Goal: Task Accomplishment & Management: Manage account settings

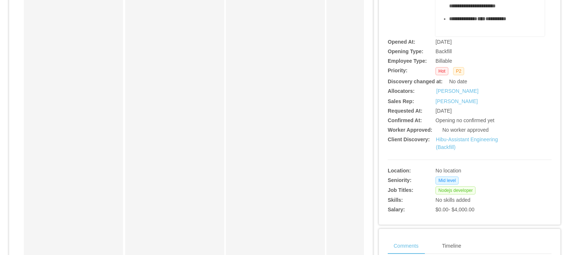
scroll to position [184, 0]
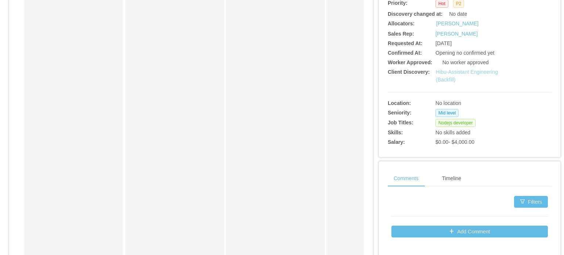
click at [459, 70] on link "Hibu-Assistant Engineering (Backfill)" at bounding box center [467, 76] width 62 height 14
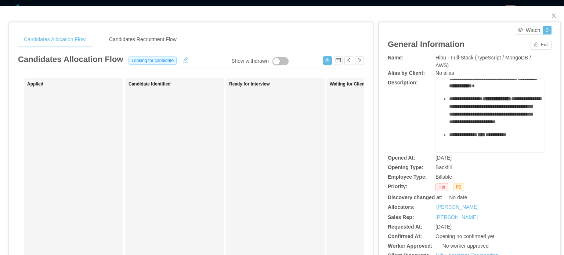
scroll to position [314, 0]
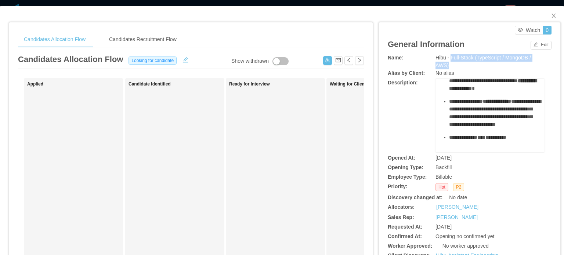
drag, startPoint x: 447, startPoint y: 58, endPoint x: 459, endPoint y: 64, distance: 13.0
click at [459, 64] on div "Hibu - Full-Stack (TypeScript / MongoDB / AWS)" at bounding box center [490, 61] width 109 height 15
copy span "Full-Stack (TypeScript / MongoDB / AWS)"
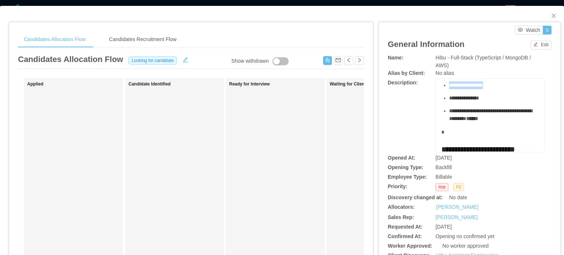
scroll to position [110, 0]
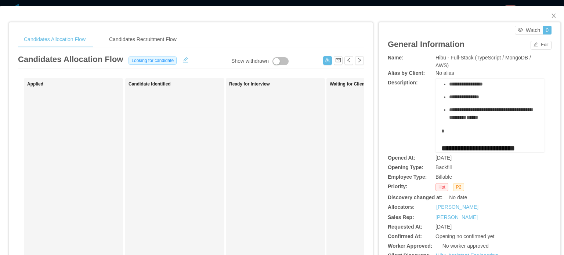
drag, startPoint x: 445, startPoint y: 118, endPoint x: 498, endPoint y: 89, distance: 60.3
click at [498, 89] on ul "**********" at bounding box center [490, 64] width 98 height 116
copy ul "**********"
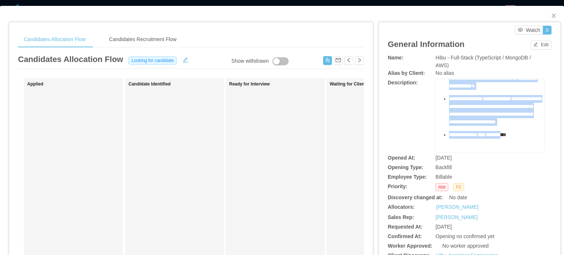
scroll to position [424, 0]
drag, startPoint x: 438, startPoint y: 84, endPoint x: 513, endPoint y: 119, distance: 82.5
copy div "**********"
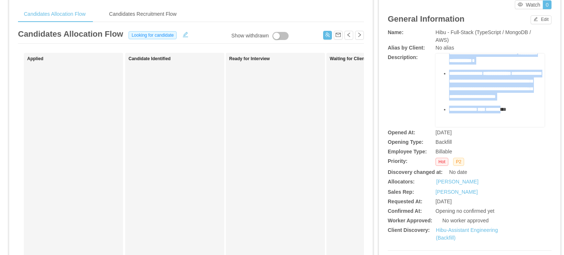
scroll to position [147, 0]
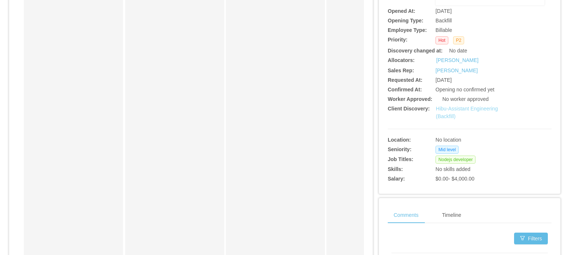
click at [446, 115] on link "Hibu-Assistant Engineering (Backfill)" at bounding box center [467, 113] width 62 height 14
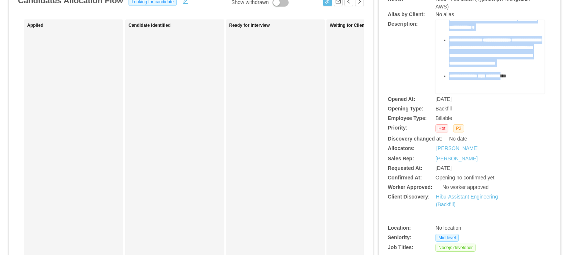
scroll to position [0, 0]
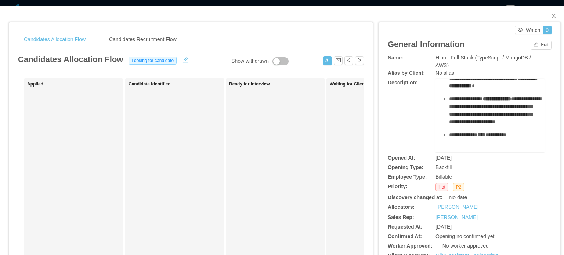
drag, startPoint x: 453, startPoint y: 95, endPoint x: 423, endPoint y: 85, distance: 31.6
click at [422, 85] on div "**********" at bounding box center [470, 115] width 164 height 73
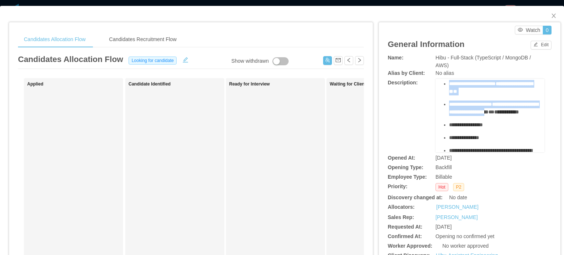
scroll to position [73, 0]
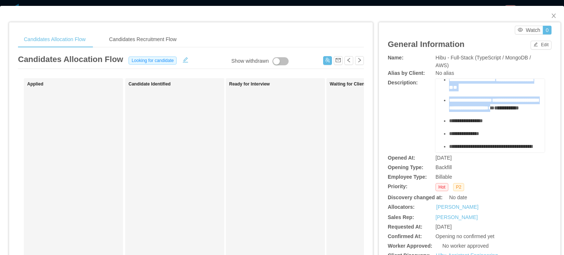
drag, startPoint x: 444, startPoint y: 117, endPoint x: 498, endPoint y: 125, distance: 55.0
click at [498, 125] on ul "**********" at bounding box center [490, 101] width 98 height 116
copy ul "**********"
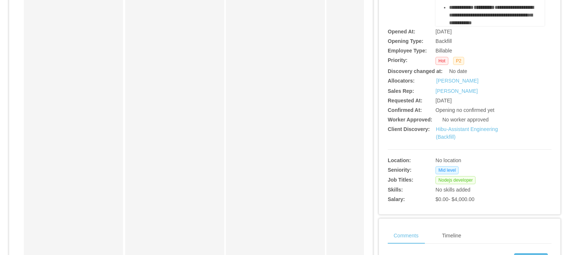
scroll to position [147, 0]
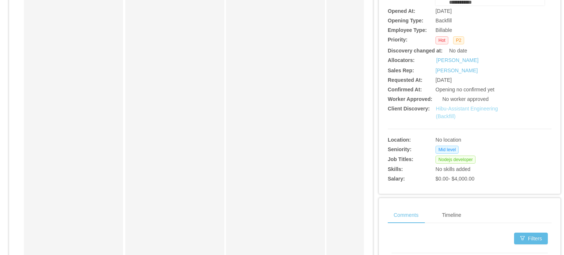
click at [466, 108] on link "Hibu-Assistant Engineering (Backfill)" at bounding box center [467, 113] width 62 height 14
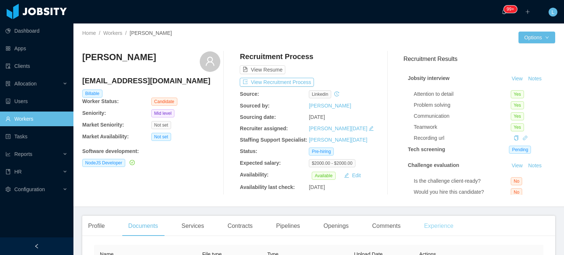
click at [433, 227] on div "Experience" at bounding box center [438, 226] width 41 height 21
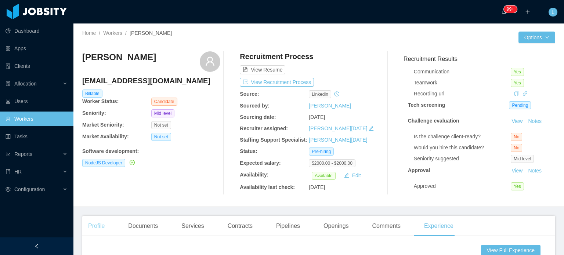
click at [103, 225] on div "Profile" at bounding box center [96, 226] width 28 height 21
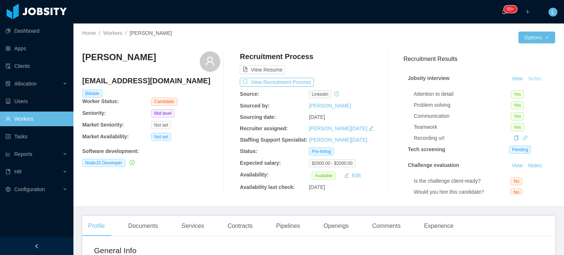
click at [526, 80] on button "Notes" at bounding box center [534, 79] width 19 height 9
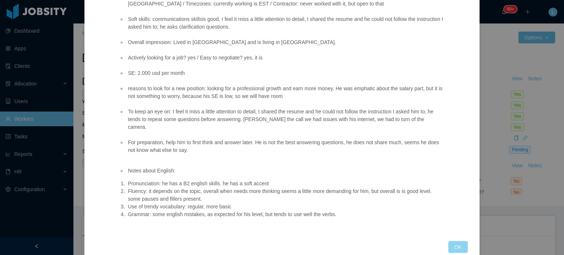
click at [456, 241] on button "OK" at bounding box center [457, 247] width 19 height 12
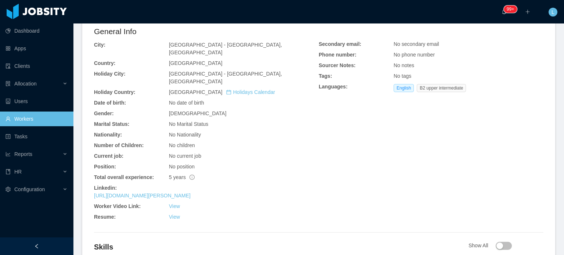
scroll to position [220, 0]
click at [176, 202] on link "View" at bounding box center [174, 205] width 11 height 6
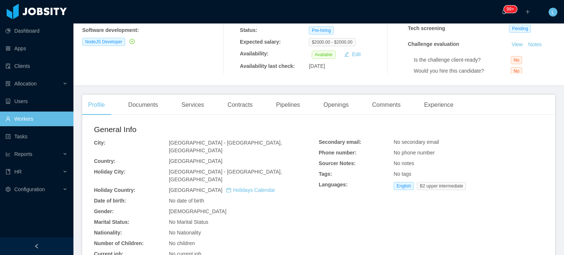
scroll to position [0, 0]
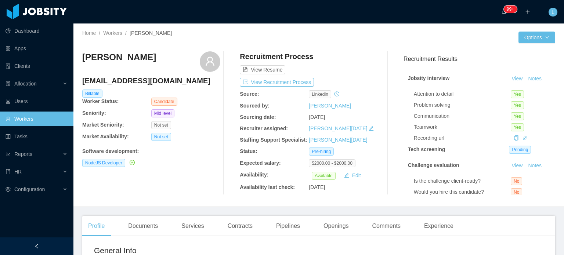
click at [128, 81] on h4 "rafaeltabasca@gmail.com" at bounding box center [151, 81] width 138 height 10
click at [128, 82] on h4 "rafaeltabasca@gmail.com" at bounding box center [151, 81] width 138 height 10
copy h4 "rafaeltabasca@gmail.com"
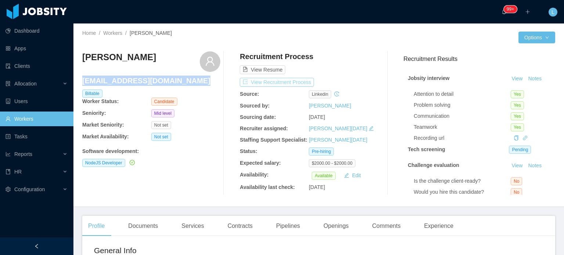
click at [289, 80] on button "View Recruitment Process" at bounding box center [277, 82] width 74 height 9
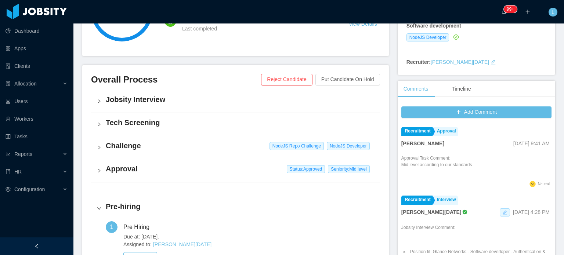
scroll to position [147, 0]
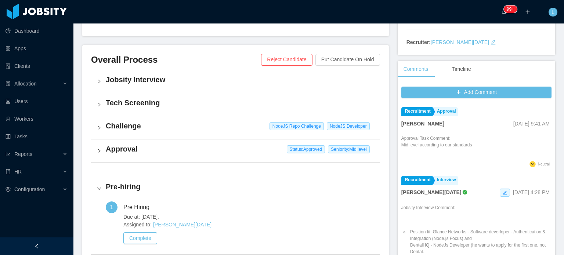
click at [166, 148] on h4 "Approval" at bounding box center [240, 149] width 268 height 10
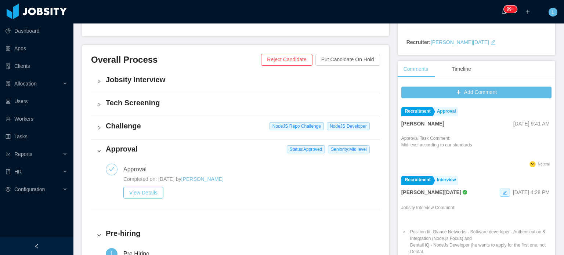
click at [173, 122] on h4 "Challenge" at bounding box center [240, 126] width 268 height 10
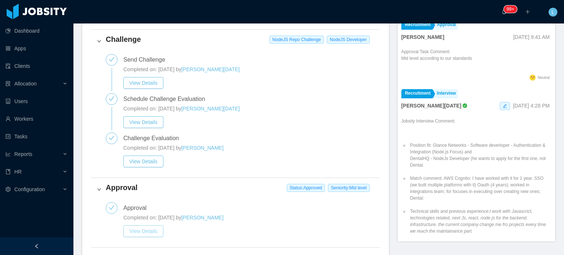
scroll to position [257, 0]
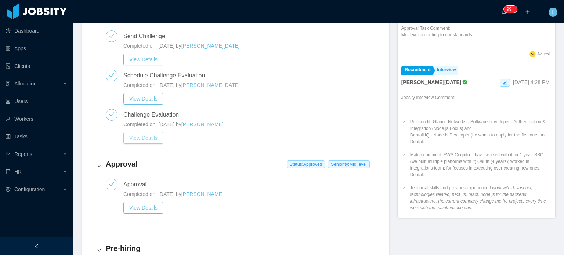
click at [149, 136] on button "View Details" at bounding box center [143, 138] width 40 height 12
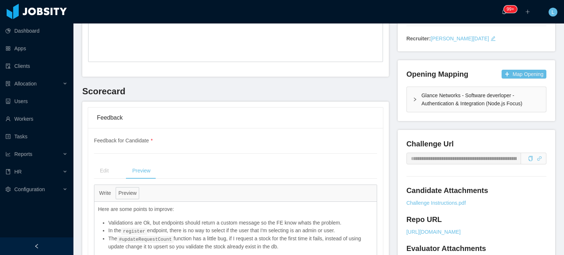
scroll to position [220, 0]
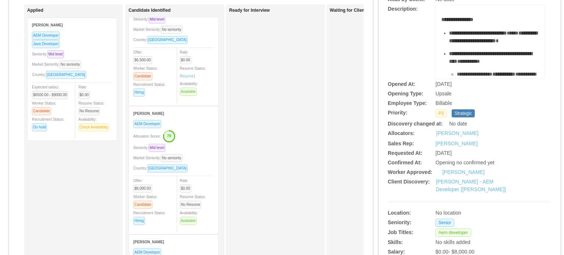
scroll to position [73, 0]
click at [198, 138] on div "Allocation Score: 79" at bounding box center [173, 136] width 80 height 12
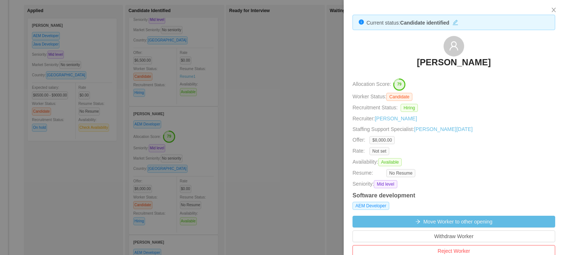
click at [201, 111] on div at bounding box center [282, 127] width 564 height 255
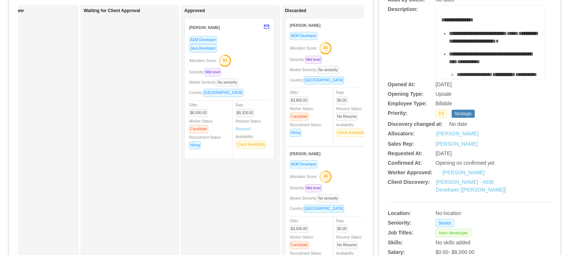
scroll to position [0, 0]
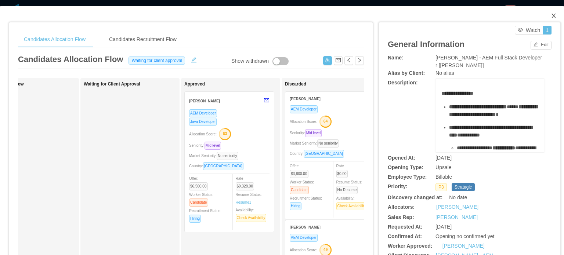
click at [551, 15] on icon "icon: close" at bounding box center [554, 16] width 6 height 6
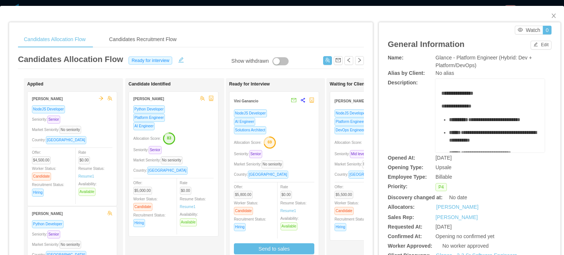
click at [347, 144] on span "Allocation Score:" at bounding box center [349, 143] width 28 height 4
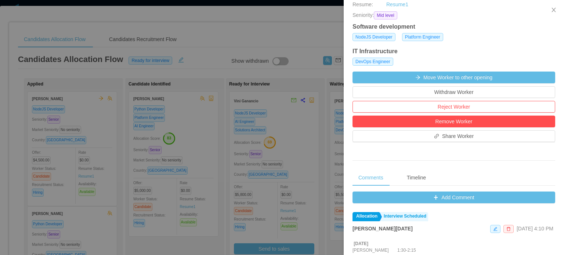
scroll to position [184, 0]
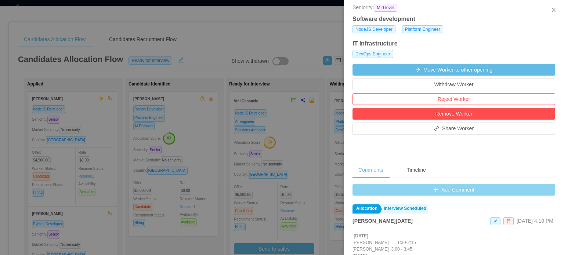
click at [446, 189] on button "Add Comment" at bounding box center [454, 190] width 203 height 12
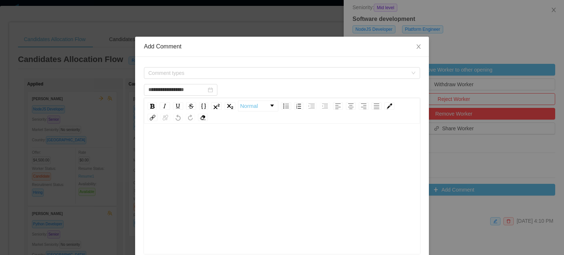
click at [219, 192] on div "rdw-editor" at bounding box center [282, 200] width 265 height 129
click at [257, 72] on span "Comment types" at bounding box center [277, 72] width 259 height 7
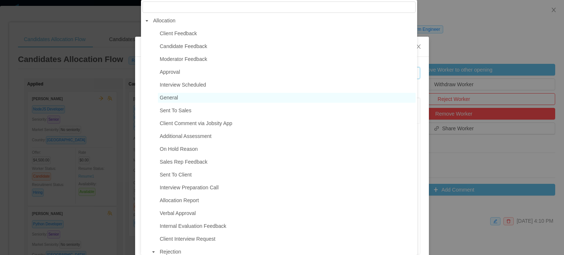
click at [184, 97] on span "General" at bounding box center [287, 98] width 258 height 10
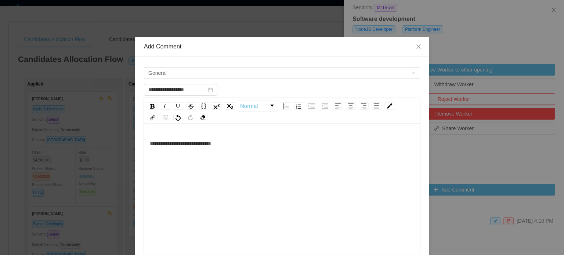
click at [255, 147] on div "**********" at bounding box center [282, 143] width 265 height 15
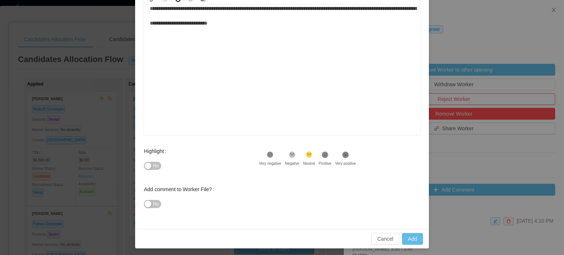
scroll to position [120, 0]
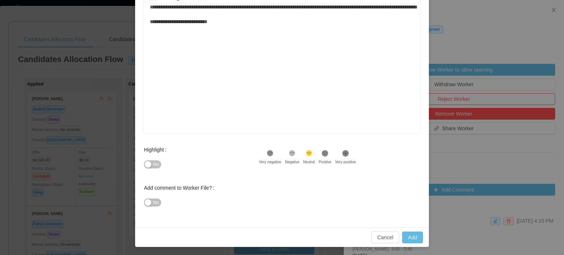
click at [155, 161] on span "No" at bounding box center [156, 164] width 6 height 7
type input "**********"
click at [411, 235] on button "Add" at bounding box center [412, 238] width 21 height 12
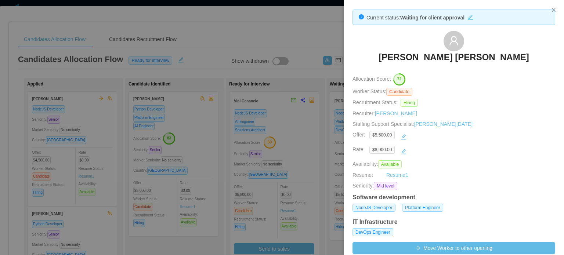
scroll to position [0, 0]
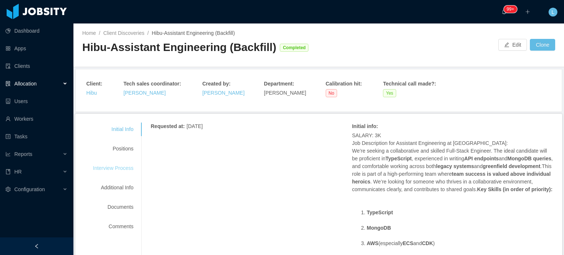
click at [122, 172] on div "Interview Process" at bounding box center [113, 169] width 58 height 14
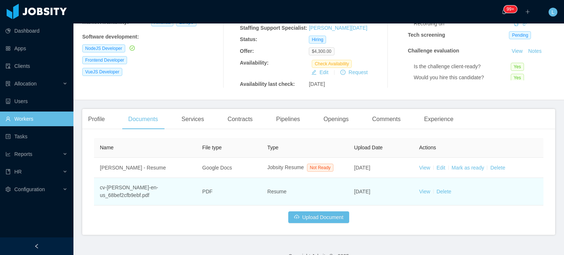
scroll to position [129, 0]
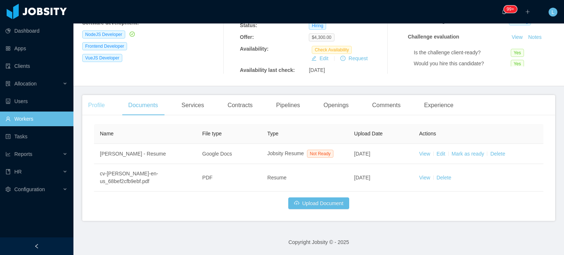
click at [101, 105] on div "Profile" at bounding box center [96, 105] width 28 height 21
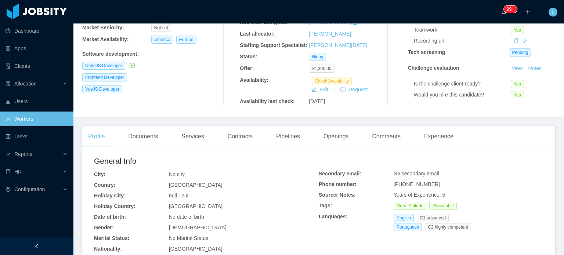
scroll to position [184, 0]
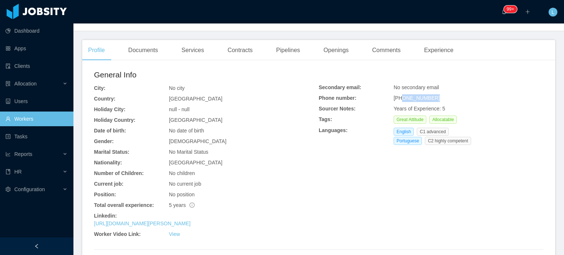
drag, startPoint x: 399, startPoint y: 98, endPoint x: 436, endPoint y: 100, distance: 37.1
click at [436, 100] on div "+5511944748831" at bounding box center [469, 98] width 150 height 8
copy span "11944748831"
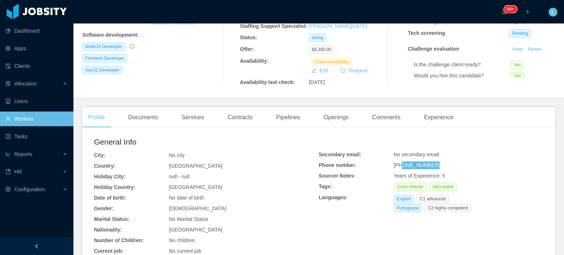
scroll to position [0, 0]
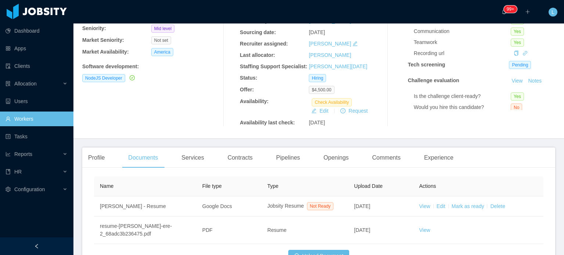
scroll to position [137, 0]
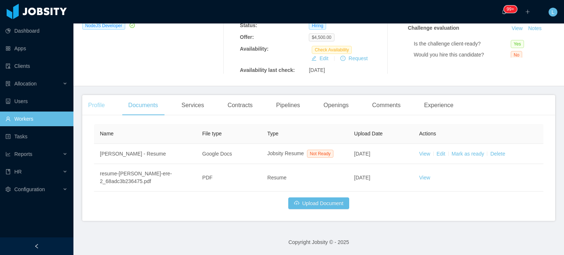
click at [102, 109] on div "Profile" at bounding box center [96, 105] width 28 height 21
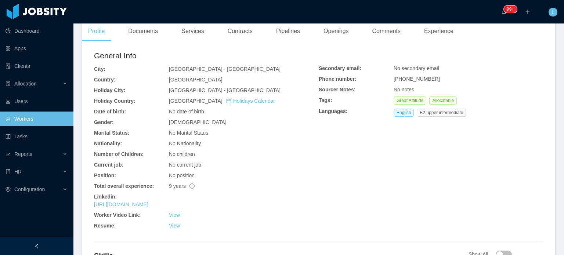
scroll to position [211, 0]
click at [450, 33] on div "Experience" at bounding box center [438, 32] width 41 height 21
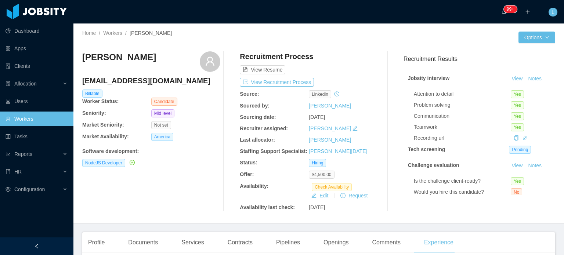
click at [275, 76] on div "Recruitment Process View Resume View Recruitment Process Source: linkedin Sourc…" at bounding box center [309, 131] width 138 height 160
click at [278, 84] on button "View Recruitment Process" at bounding box center [277, 82] width 74 height 9
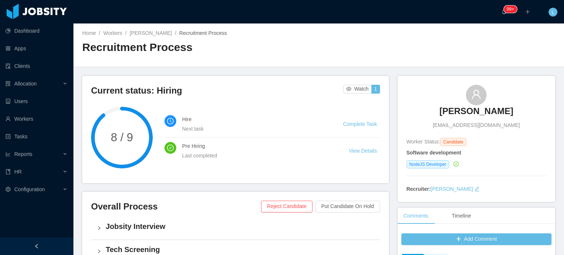
click at [141, 29] on div "Home / Workers / Alexis Güere / Recruitment Process / Recruitment Process" at bounding box center [318, 46] width 491 height 44
click at [142, 31] on link "Alexis Güere" at bounding box center [151, 33] width 42 height 6
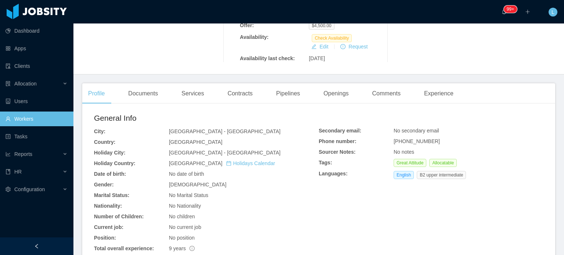
scroll to position [184, 0]
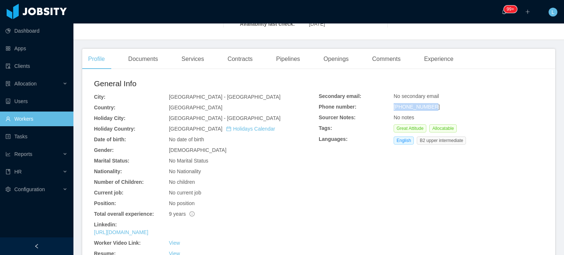
drag, startPoint x: 391, startPoint y: 107, endPoint x: 430, endPoint y: 105, distance: 39.4
click at [430, 105] on div "+573138672040" at bounding box center [469, 107] width 150 height 8
click at [400, 110] on span "+573138672040" at bounding box center [417, 107] width 46 height 6
drag, startPoint x: 398, startPoint y: 107, endPoint x: 433, endPoint y: 106, distance: 35.3
click at [433, 105] on div "+573138672040" at bounding box center [469, 107] width 150 height 8
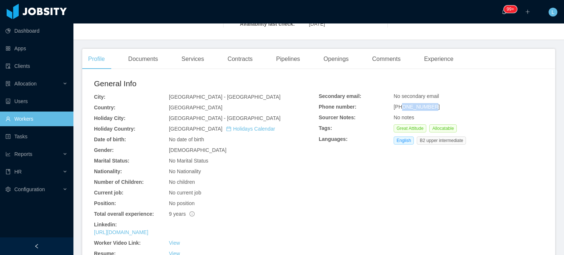
copy span "3138672040"
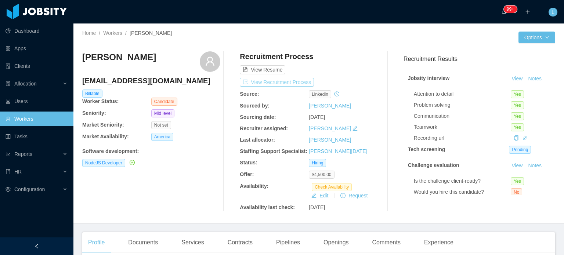
click at [305, 80] on button "View Recruitment Process" at bounding box center [277, 82] width 74 height 9
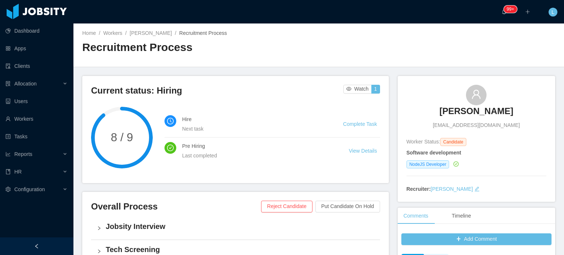
click at [138, 40] on h2 "Recruitment Process" at bounding box center [200, 47] width 237 height 15
click at [134, 35] on link "Alexis Güere" at bounding box center [151, 33] width 42 height 6
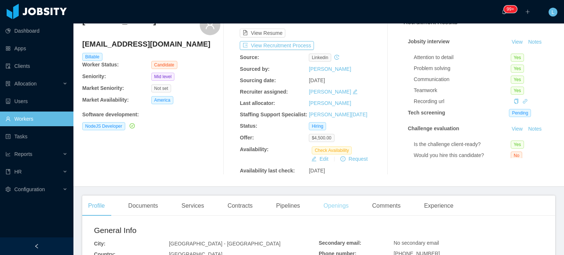
click at [338, 200] on div "Openings" at bounding box center [336, 206] width 37 height 21
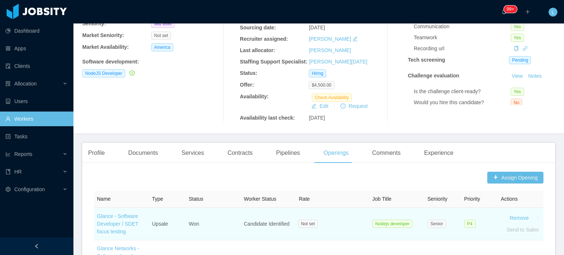
scroll to position [110, 0]
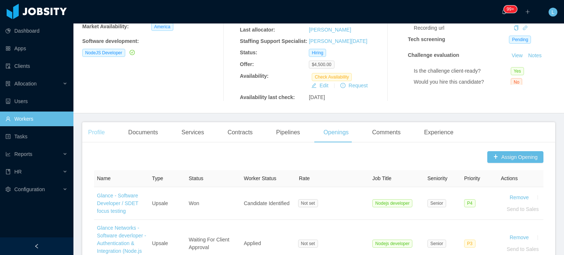
click at [98, 130] on div "Profile" at bounding box center [96, 132] width 28 height 21
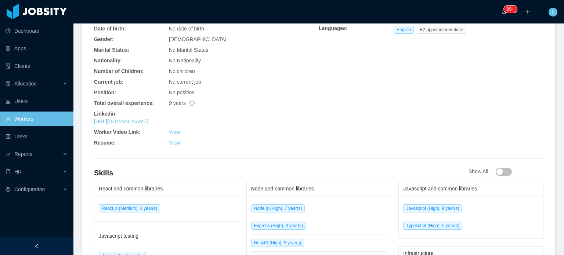
scroll to position [147, 0]
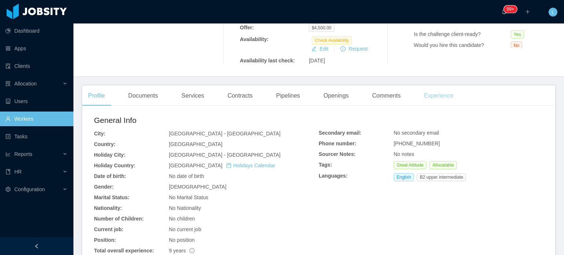
click at [438, 96] on div "Experience" at bounding box center [438, 96] width 41 height 21
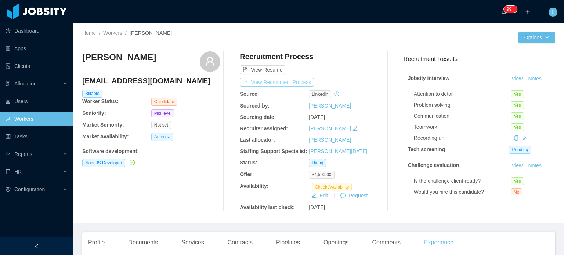
click at [298, 83] on button "View Recruitment Process" at bounding box center [277, 82] width 74 height 9
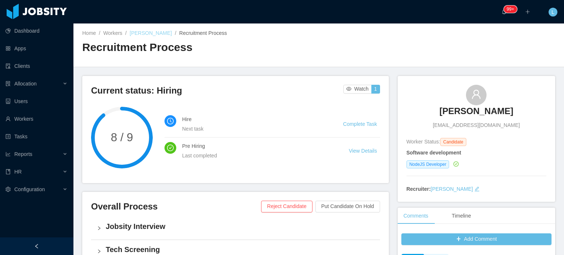
click at [144, 33] on link "Alexis Güere" at bounding box center [151, 33] width 42 height 6
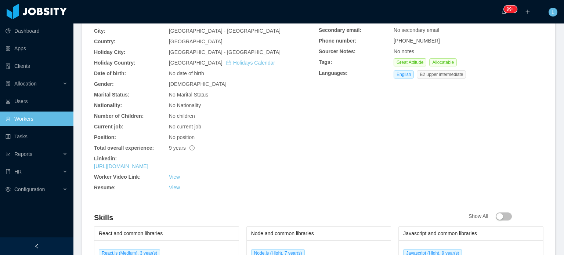
scroll to position [147, 0]
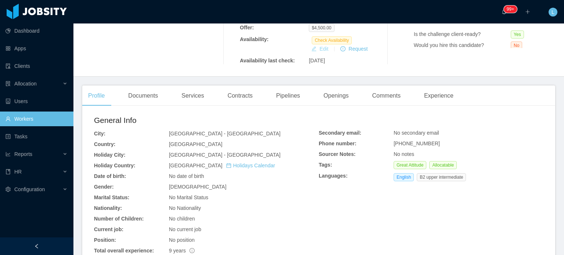
click at [320, 50] on button "Edit" at bounding box center [320, 48] width 23 height 9
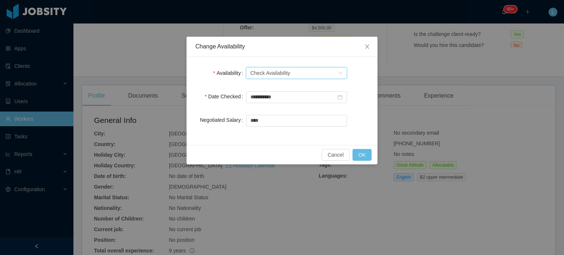
click at [300, 73] on div "Select one Check Availability" at bounding box center [293, 73] width 87 height 11
click at [282, 94] on li "Not Available" at bounding box center [296, 99] width 101 height 12
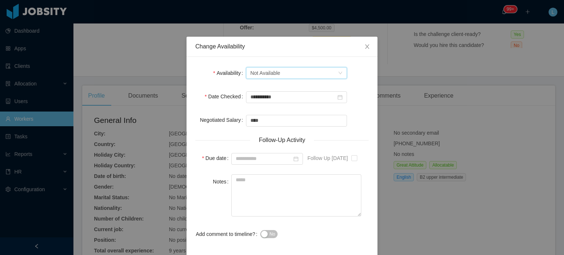
click at [273, 75] on div "Not Available" at bounding box center [265, 73] width 30 height 11
click at [267, 91] on li "Available" at bounding box center [293, 88] width 101 height 12
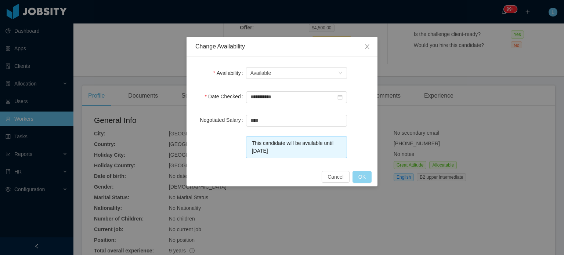
click at [367, 174] on button "OK" at bounding box center [362, 177] width 19 height 12
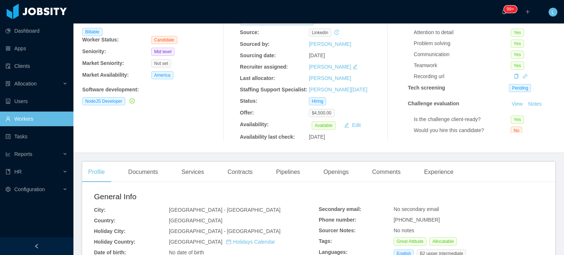
scroll to position [0, 0]
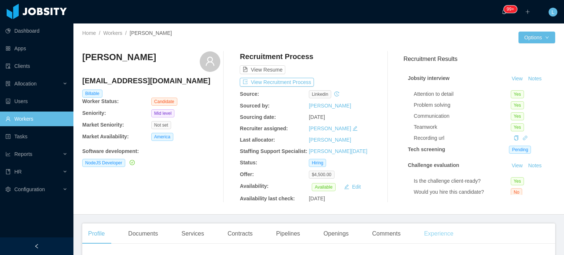
click at [435, 237] on div "Experience" at bounding box center [438, 234] width 41 height 21
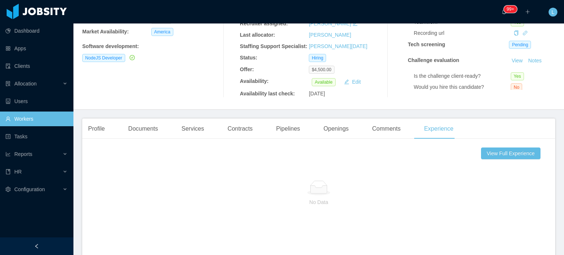
scroll to position [37, 0]
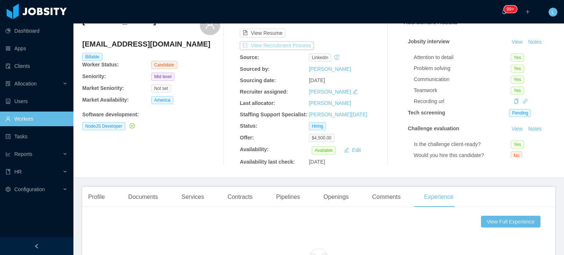
click at [293, 49] on button "View Recruitment Process" at bounding box center [277, 45] width 74 height 9
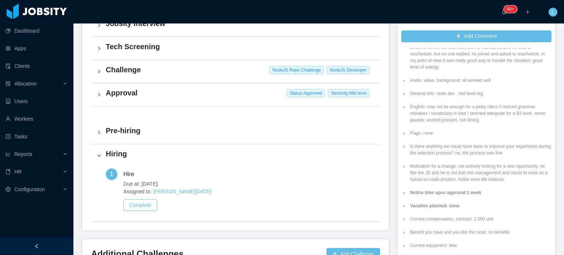
scroll to position [110, 0]
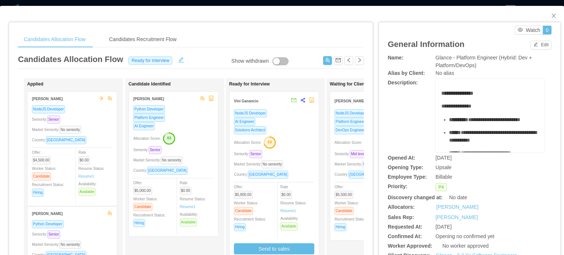
click at [339, 160] on div "Market Seniority: No seniority" at bounding box center [375, 164] width 80 height 8
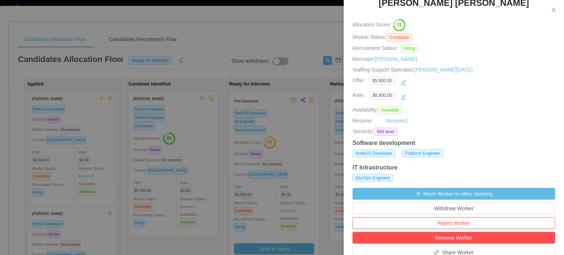
scroll to position [220, 0]
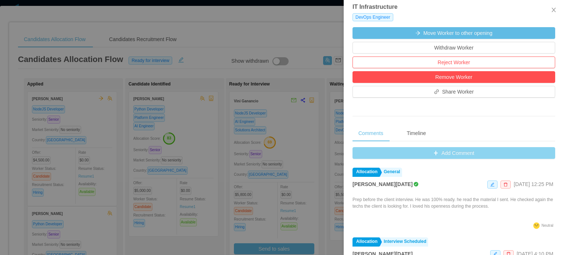
click at [454, 155] on button "Add Comment" at bounding box center [454, 153] width 203 height 12
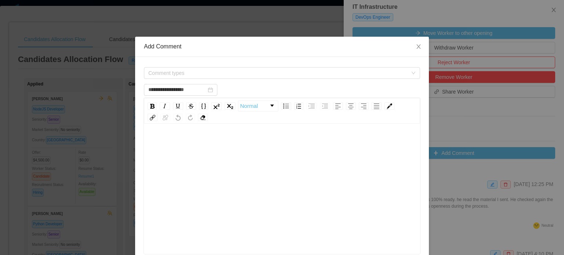
click at [272, 184] on div "rdw-editor" at bounding box center [282, 200] width 265 height 129
type input "**********"
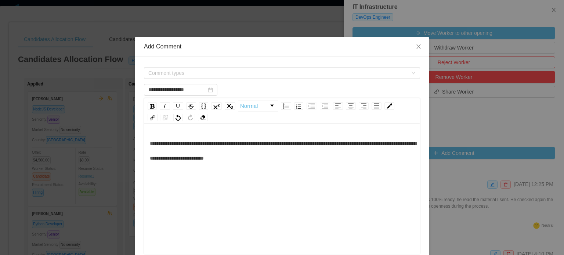
click at [317, 214] on div "**********" at bounding box center [282, 200] width 265 height 129
click at [310, 145] on span "**********" at bounding box center [283, 151] width 267 height 20
click at [305, 165] on div "**********" at bounding box center [282, 150] width 265 height 29
click at [165, 161] on span "**********" at bounding box center [283, 151] width 267 height 20
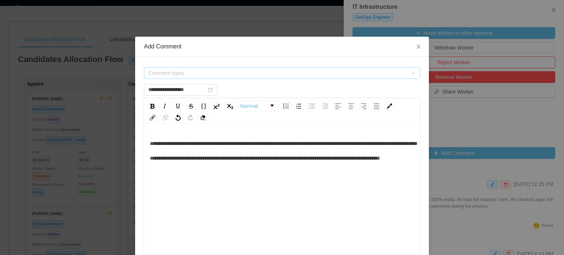
click at [177, 69] on span "Comment types" at bounding box center [277, 72] width 259 height 7
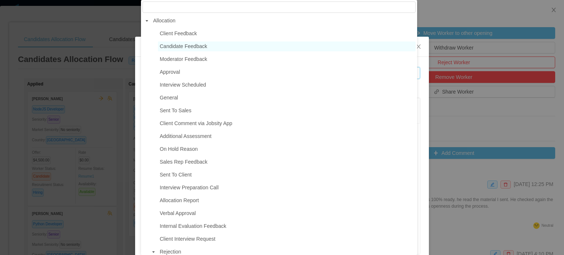
click at [189, 48] on span "Candidate Feedback" at bounding box center [183, 46] width 47 height 6
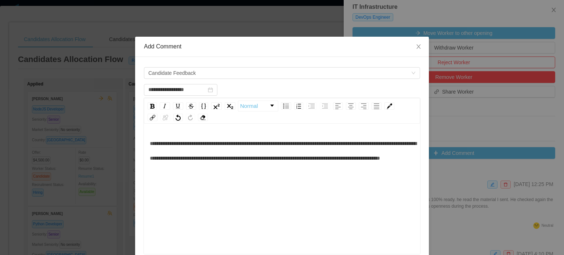
click at [270, 162] on div "**********" at bounding box center [282, 150] width 265 height 29
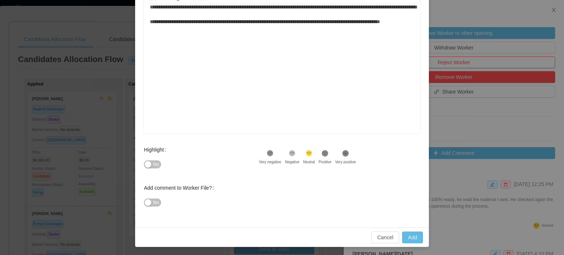
scroll to position [120, 0]
click at [148, 163] on button "No" at bounding box center [152, 164] width 17 height 8
click at [414, 238] on button "Add" at bounding box center [412, 238] width 21 height 12
type input "**********"
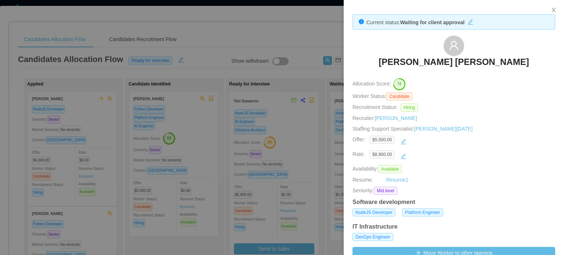
scroll to position [0, 0]
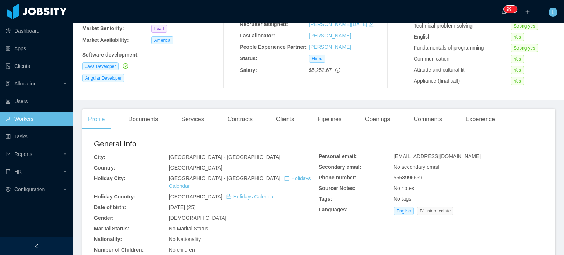
scroll to position [110, 0]
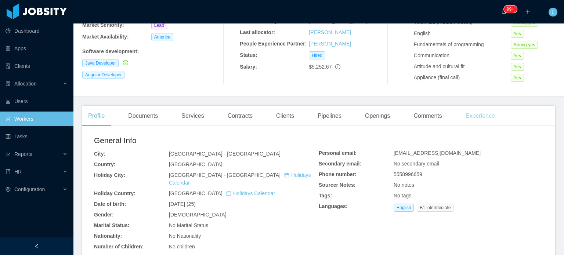
click at [488, 118] on div "Experience" at bounding box center [480, 116] width 41 height 21
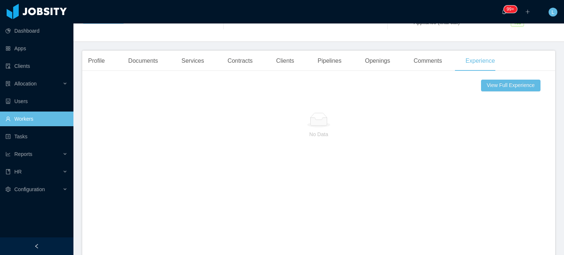
scroll to position [184, 0]
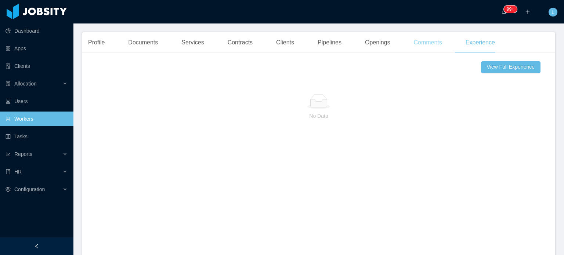
click at [432, 45] on div "Comments" at bounding box center [428, 42] width 40 height 21
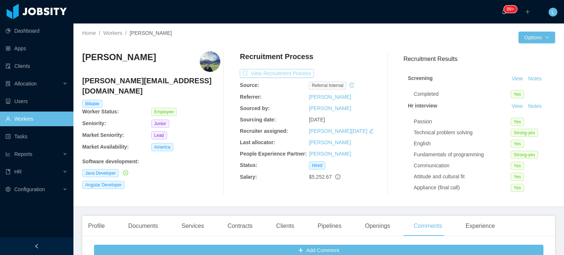
click at [297, 73] on button "View Recruitment Process" at bounding box center [277, 73] width 74 height 9
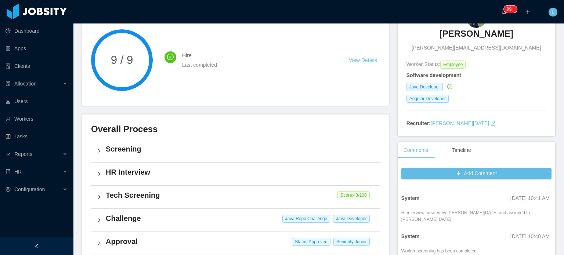
scroll to position [73, 0]
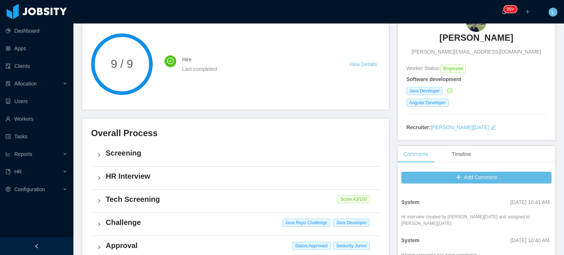
click at [152, 181] on h4 "HR Interview" at bounding box center [240, 176] width 268 height 10
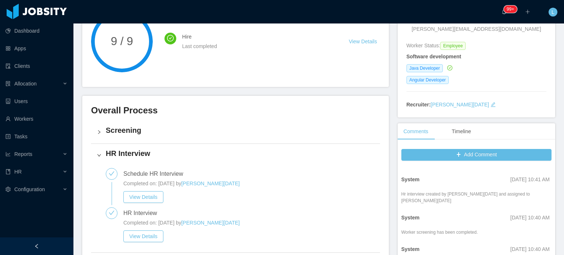
scroll to position [220, 0]
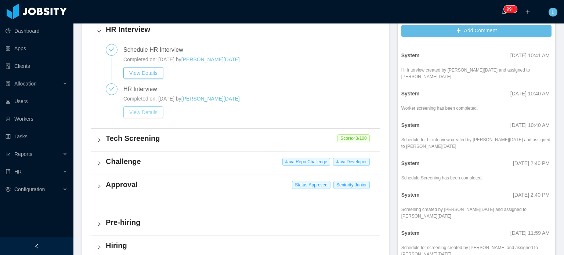
click at [147, 114] on button "View Details" at bounding box center [143, 113] width 40 height 12
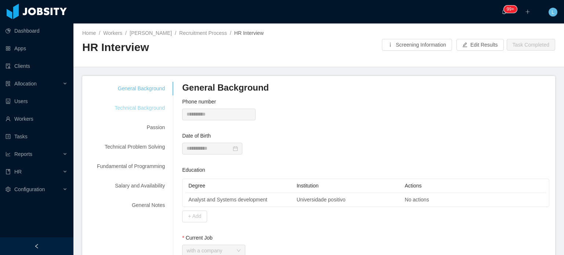
click at [141, 110] on div "Technical Background" at bounding box center [131, 108] width 86 height 14
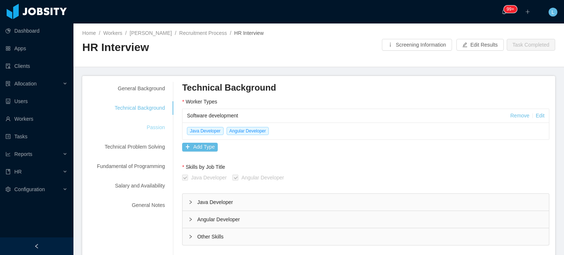
click at [158, 130] on div "Passion" at bounding box center [131, 128] width 86 height 14
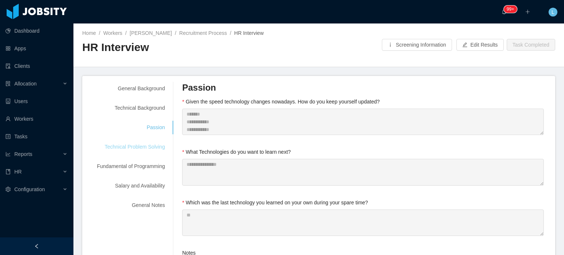
click at [144, 150] on div "Technical Problem Solving" at bounding box center [131, 147] width 86 height 14
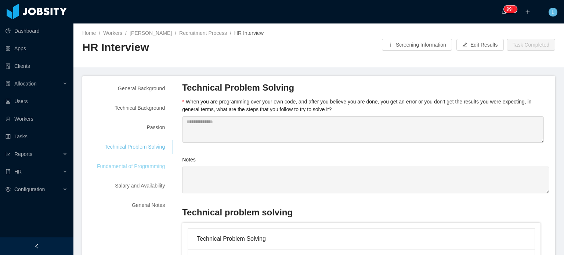
click at [153, 167] on div "Fundamental of Programming" at bounding box center [131, 167] width 86 height 14
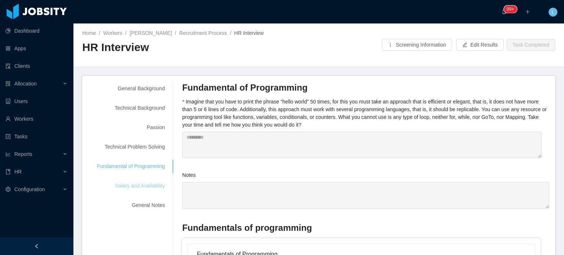
click at [156, 184] on div "Salary and Availability" at bounding box center [131, 186] width 86 height 14
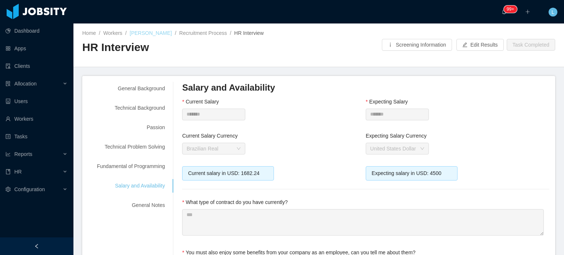
click at [156, 34] on link "[PERSON_NAME]" at bounding box center [151, 33] width 42 height 6
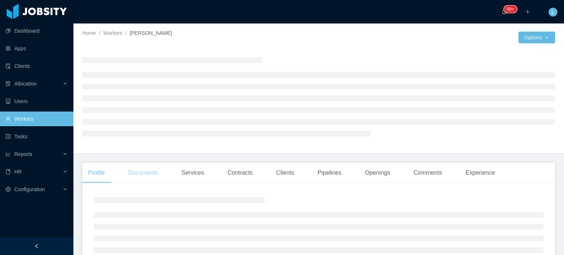
click at [148, 176] on div "Documents" at bounding box center [143, 173] width 42 height 21
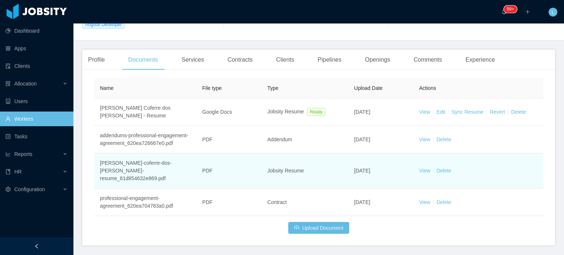
scroll to position [169, 0]
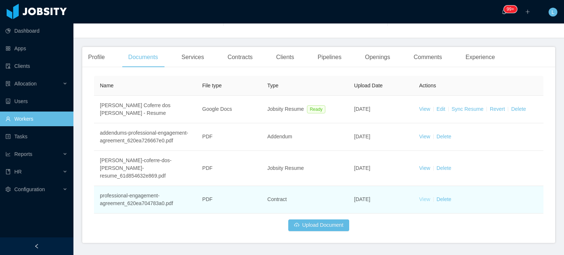
click at [419, 196] on link "View" at bounding box center [424, 199] width 11 height 6
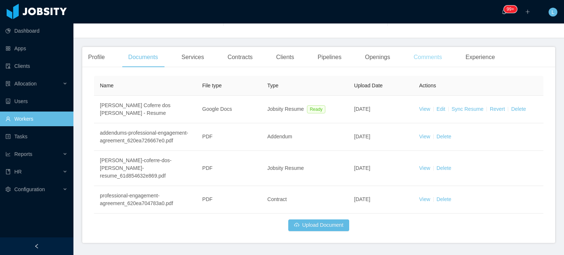
click at [421, 54] on div "Comments" at bounding box center [428, 57] width 40 height 21
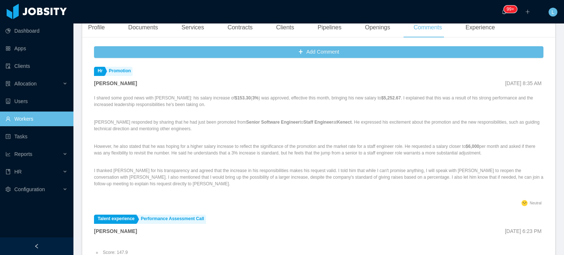
scroll to position [53, 0]
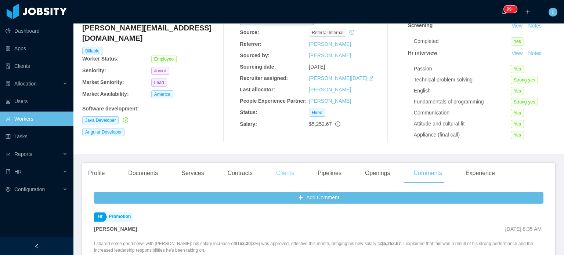
click at [289, 174] on div "Clients" at bounding box center [285, 173] width 30 height 21
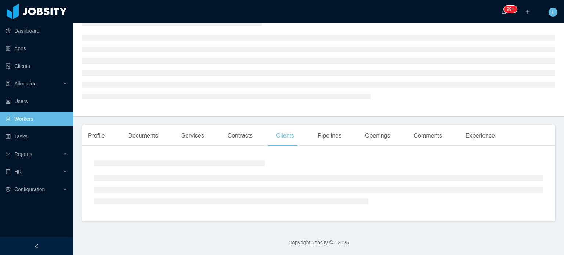
scroll to position [53, 0]
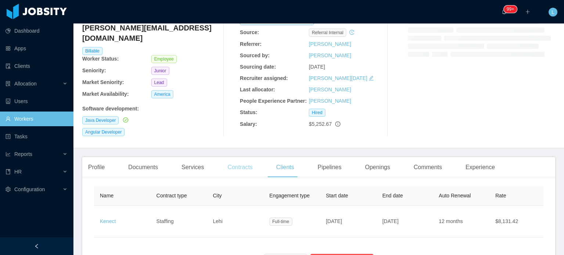
click at [246, 159] on div "Contracts" at bounding box center [240, 167] width 37 height 21
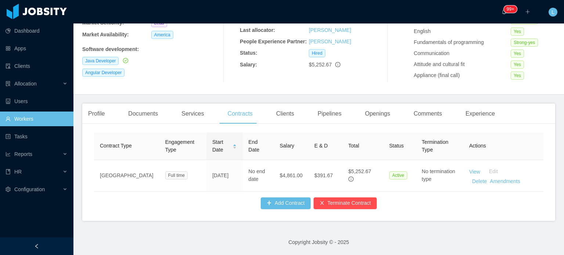
scroll to position [118, 0]
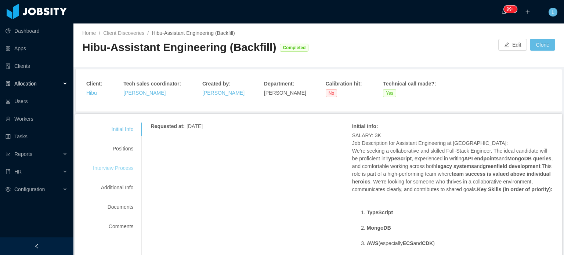
click at [119, 167] on div "Interview Process" at bounding box center [113, 169] width 58 height 14
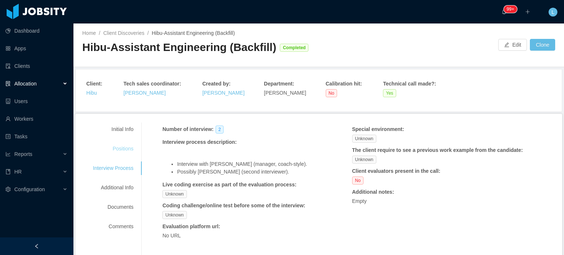
click at [120, 151] on div "Positions" at bounding box center [113, 149] width 58 height 14
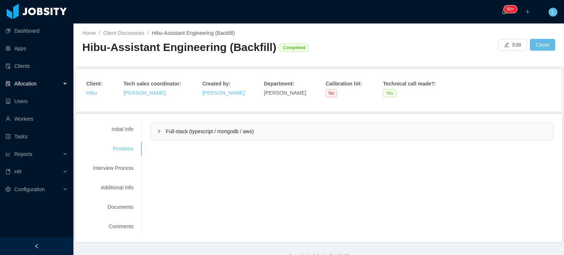
click at [197, 133] on span "Full-stack (typescript / mongodb / aws)" at bounding box center [210, 132] width 88 height 6
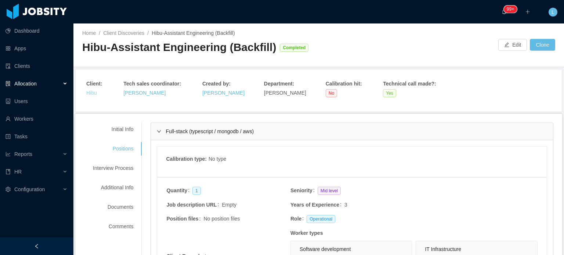
click at [94, 91] on link "Hibu" at bounding box center [91, 93] width 11 height 6
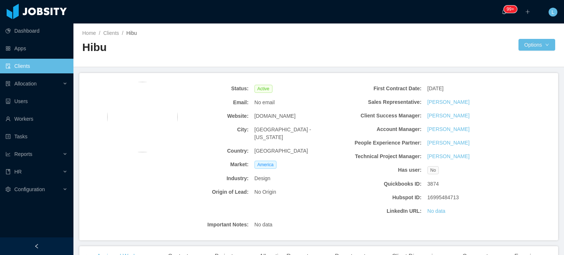
click at [263, 119] on span "[DOMAIN_NAME]" at bounding box center [275, 116] width 41 height 8
click at [262, 116] on span "[DOMAIN_NAME]" at bounding box center [275, 116] width 41 height 8
copy span "[DOMAIN_NAME]"
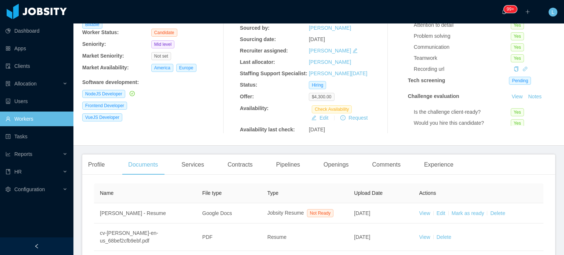
scroll to position [73, 0]
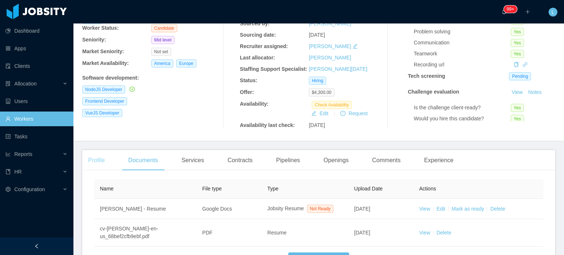
click at [106, 164] on div "Profile" at bounding box center [96, 160] width 28 height 21
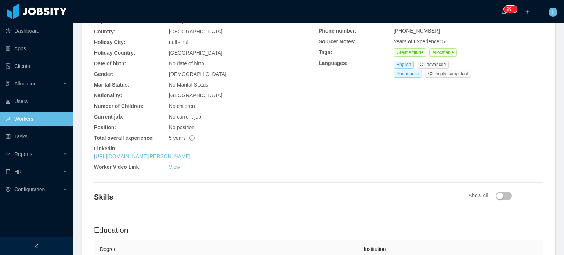
scroll to position [120, 0]
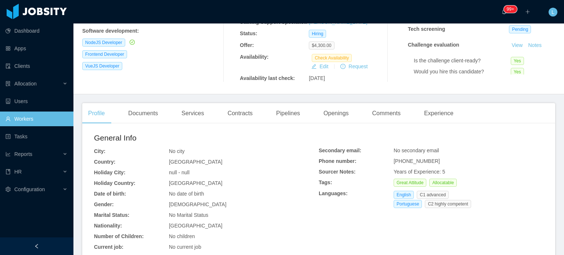
click at [148, 102] on main "Home / Workers / EDNILSON AMARAL / Options EDNILSON AMARAL ednilsonamaral.ti@gm…" at bounding box center [318, 19] width 491 height 232
click at [144, 111] on div "Documents" at bounding box center [143, 113] width 42 height 21
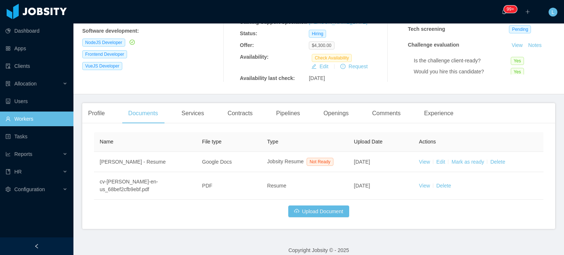
scroll to position [129, 0]
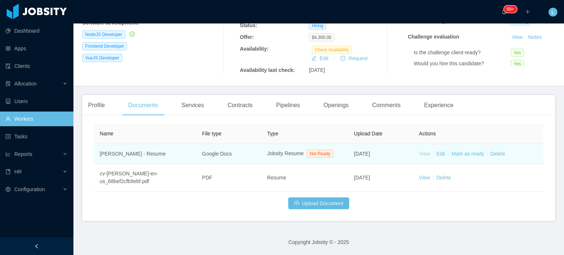
click at [421, 153] on link "View" at bounding box center [424, 154] width 11 height 6
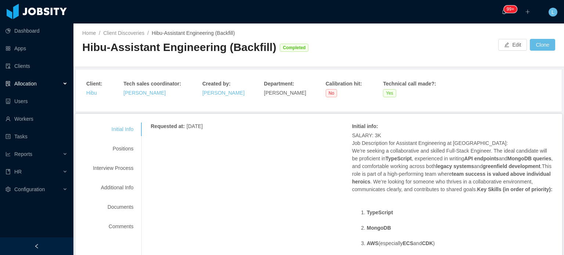
drag, startPoint x: 124, startPoint y: 148, endPoint x: 142, endPoint y: 159, distance: 20.6
click at [124, 148] on div "Positions" at bounding box center [113, 149] width 58 height 14
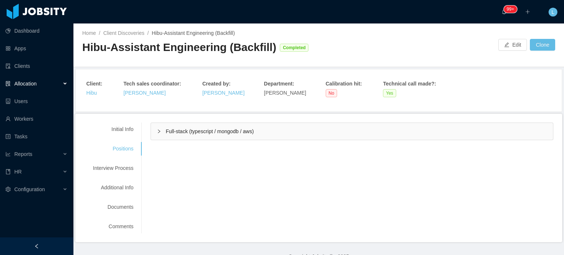
drag, startPoint x: 191, startPoint y: 133, endPoint x: 203, endPoint y: 145, distance: 17.7
click at [191, 133] on span "Full-stack (typescript / mongodb / aws)" at bounding box center [210, 132] width 88 height 6
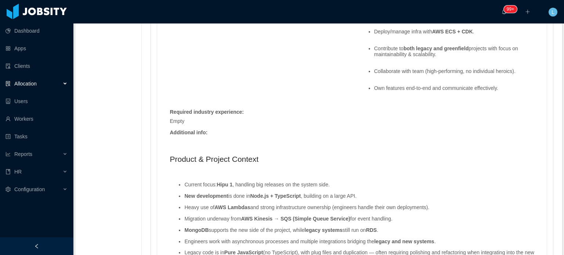
scroll to position [701, 0]
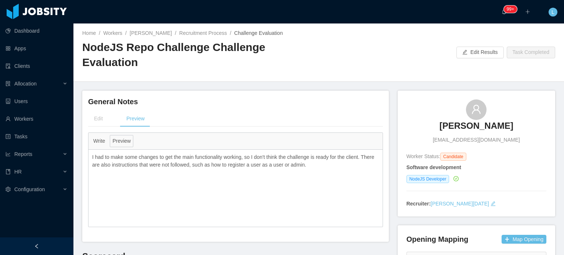
scroll to position [220, 0]
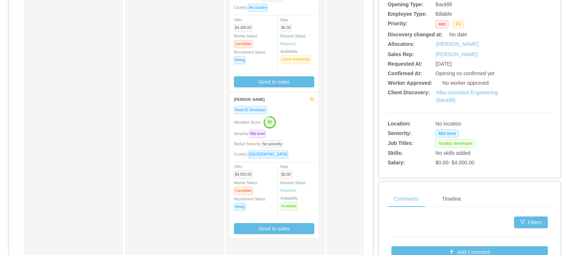
scroll to position [184, 0]
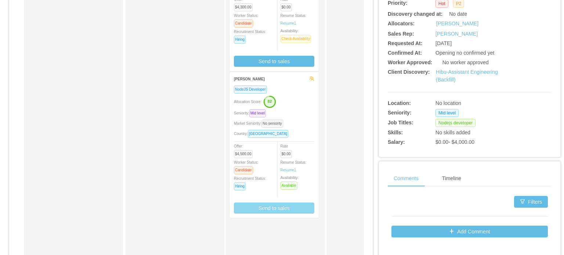
click at [294, 209] on button "Send to sales" at bounding box center [274, 208] width 80 height 11
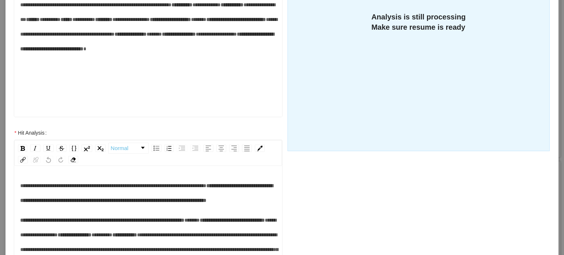
scroll to position [36, 0]
drag, startPoint x: 71, startPoint y: 72, endPoint x: 82, endPoint y: 73, distance: 11.4
click at [191, 22] on span "*****" at bounding box center [198, 19] width 15 height 5
drag, startPoint x: 63, startPoint y: 102, endPoint x: 76, endPoint y: 102, distance: 12.5
click at [156, 37] on span "*****" at bounding box center [163, 34] width 15 height 5
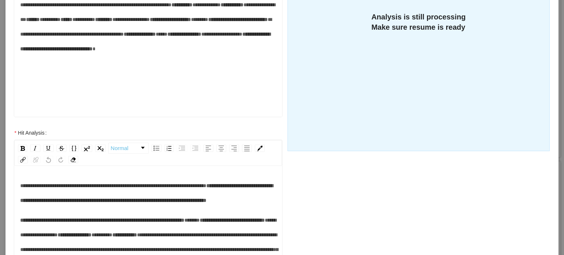
scroll to position [73, 0]
drag, startPoint x: 68, startPoint y: 82, endPoint x: 112, endPoint y: 83, distance: 44.5
click at [112, 71] on div "**********" at bounding box center [148, 27] width 256 height 88
click at [211, 71] on div "**********" at bounding box center [148, 27] width 256 height 88
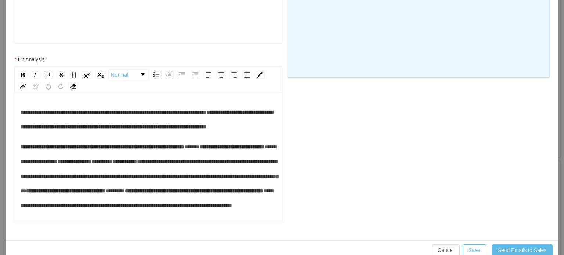
scroll to position [270, 0]
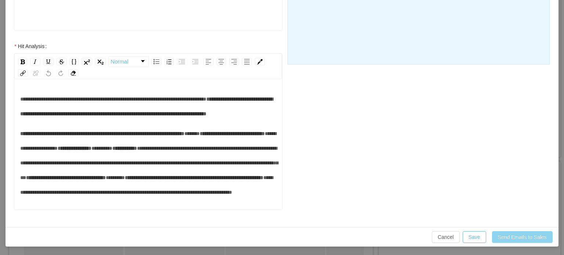
click at [524, 233] on button "Send Emails to Sales" at bounding box center [522, 237] width 61 height 12
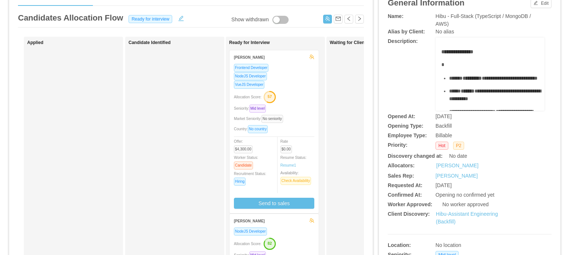
scroll to position [37, 0]
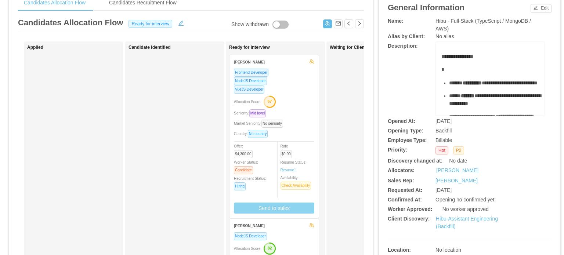
click at [287, 208] on button "Send to sales" at bounding box center [274, 208] width 80 height 11
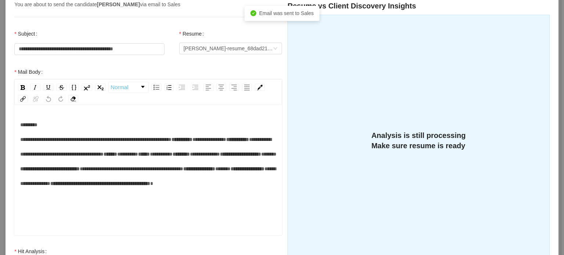
scroll to position [73, 0]
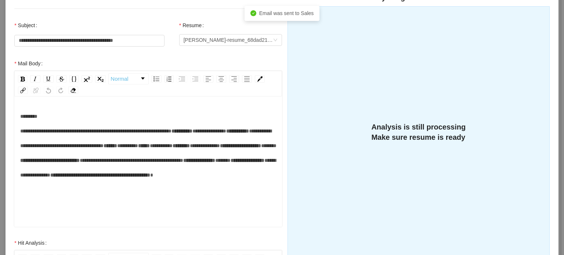
click at [150, 148] on span "*********" at bounding box center [161, 145] width 23 height 5
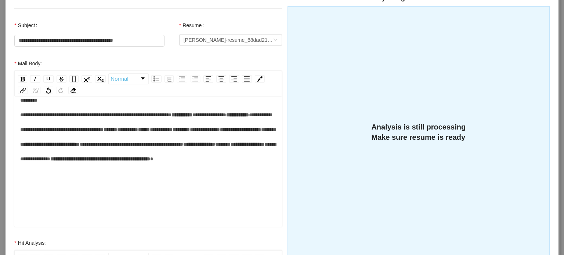
scroll to position [37, 0]
drag, startPoint x: 70, startPoint y: 182, endPoint x: 90, endPoint y: 183, distance: 19.8
click at [90, 181] on div "**********" at bounding box center [148, 137] width 256 height 88
drag, startPoint x: 63, startPoint y: 211, endPoint x: 75, endPoint y: 211, distance: 11.8
click at [235, 147] on span "*****" at bounding box center [242, 144] width 15 height 5
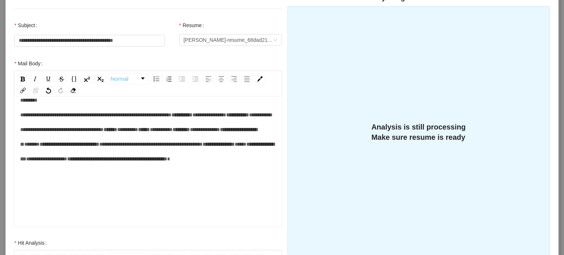
click at [97, 174] on div "**********" at bounding box center [148, 137] width 256 height 88
drag, startPoint x: 75, startPoint y: 191, endPoint x: 110, endPoint y: 190, distance: 35.3
click at [113, 181] on div "**********" at bounding box center [148, 137] width 256 height 88
click at [170, 181] on div "**********" at bounding box center [148, 137] width 256 height 88
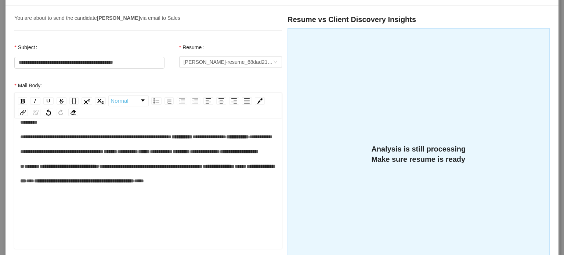
scroll to position [0, 0]
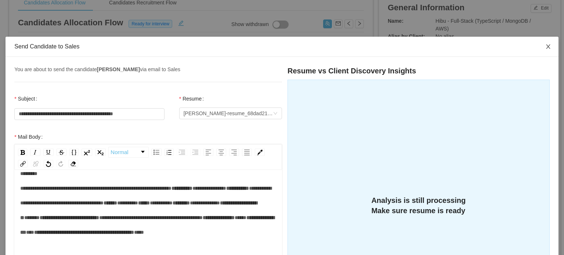
click at [545, 44] on icon "icon: close" at bounding box center [548, 47] width 6 height 6
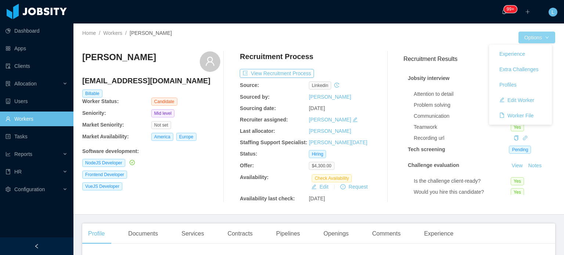
click at [543, 36] on button "Options" at bounding box center [537, 38] width 37 height 12
click at [514, 99] on button "Edit Worker" at bounding box center [517, 100] width 47 height 12
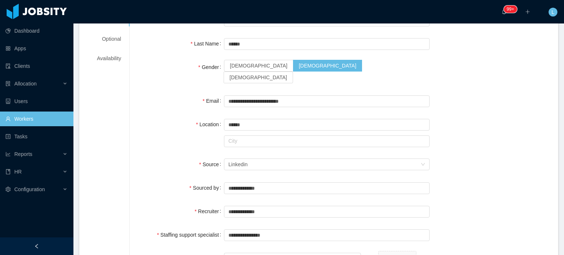
scroll to position [110, 0]
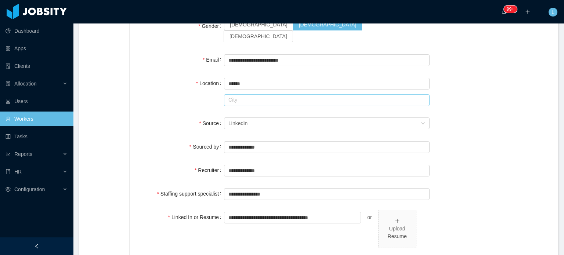
click at [259, 94] on input "text" at bounding box center [327, 100] width 206 height 12
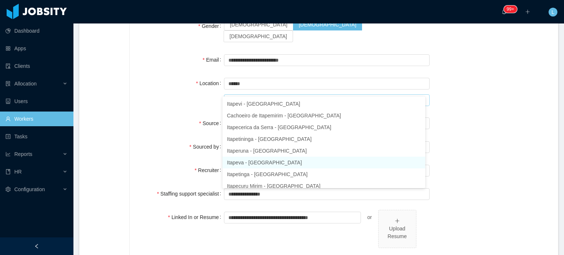
click at [275, 163] on li "Itapeva - [GEOGRAPHIC_DATA]" at bounding box center [324, 163] width 203 height 12
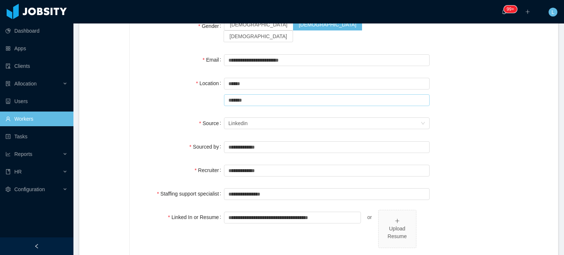
type input "*******"
click at [490, 121] on div "**********" at bounding box center [343, 209] width 411 height 474
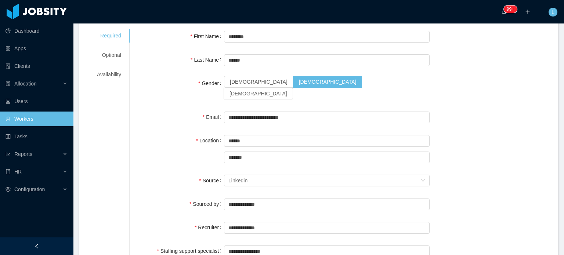
scroll to position [0, 0]
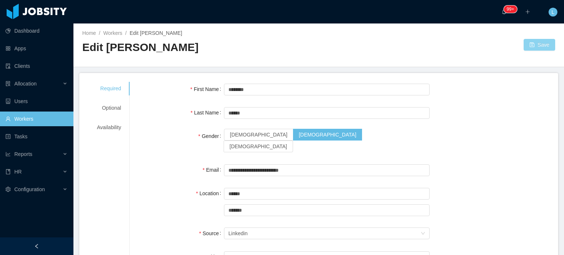
click at [536, 43] on button "Save" at bounding box center [540, 45] width 32 height 12
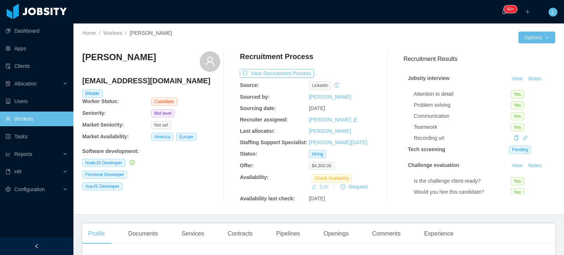
click at [316, 187] on button "Edit" at bounding box center [320, 187] width 23 height 9
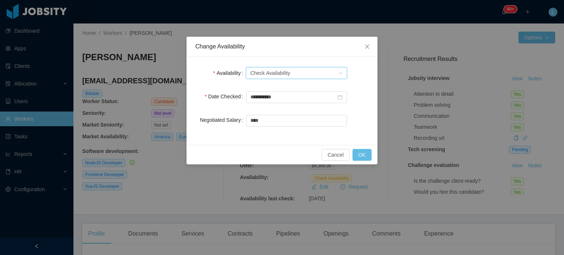
click at [262, 76] on div "Check Availability" at bounding box center [270, 73] width 40 height 11
click at [259, 91] on li "Available" at bounding box center [296, 88] width 101 height 12
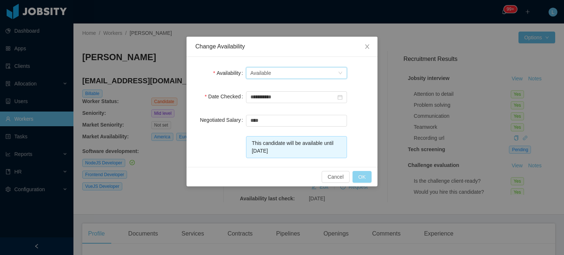
click at [357, 176] on button "OK" at bounding box center [362, 177] width 19 height 12
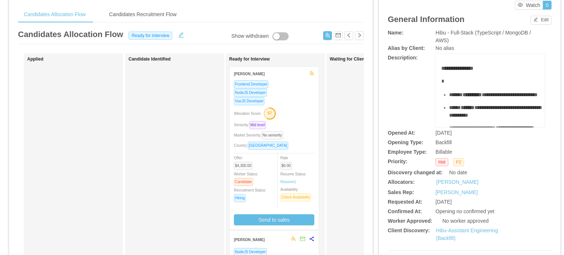
scroll to position [73, 0]
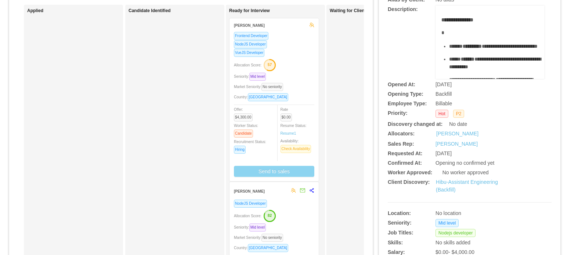
click at [275, 174] on button "Send to sales" at bounding box center [274, 171] width 80 height 11
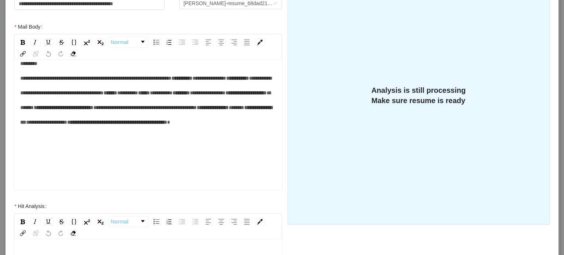
scroll to position [73, 0]
drag, startPoint x: 71, startPoint y: 108, endPoint x: 85, endPoint y: 108, distance: 13.6
click at [85, 108] on div "**********" at bounding box center [148, 100] width 256 height 88
drag, startPoint x: 65, startPoint y: 139, endPoint x: 71, endPoint y: 139, distance: 5.1
click at [219, 110] on span "*****" at bounding box center [226, 107] width 15 height 5
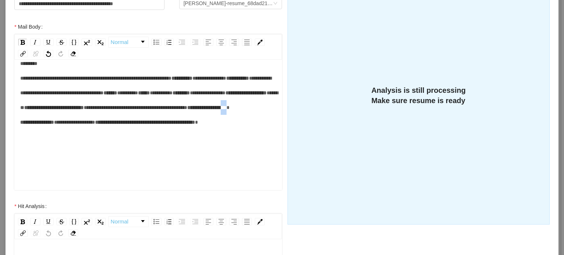
drag, startPoint x: 63, startPoint y: 139, endPoint x: 70, endPoint y: 139, distance: 7.0
click at [70, 139] on div "**********" at bounding box center [148, 100] width 256 height 88
click at [24, 41] on img "rdw-inline-control" at bounding box center [23, 42] width 4 height 5
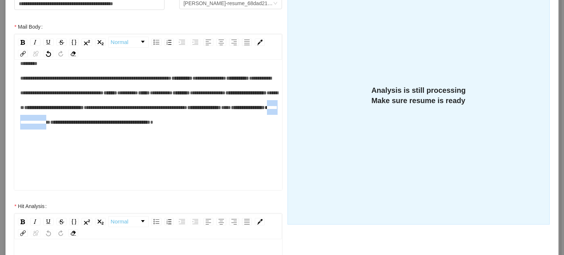
drag, startPoint x: 67, startPoint y: 153, endPoint x: 110, endPoint y: 155, distance: 43.4
click at [110, 125] on span "**********" at bounding box center [148, 115] width 256 height 20
click at [194, 144] on div "**********" at bounding box center [148, 100] width 256 height 88
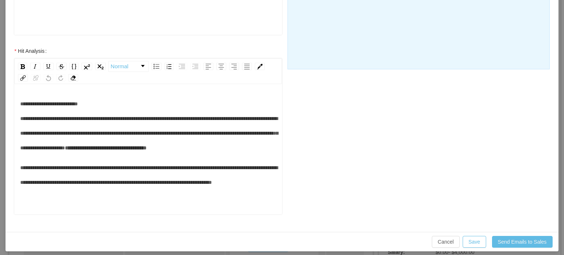
scroll to position [270, 0]
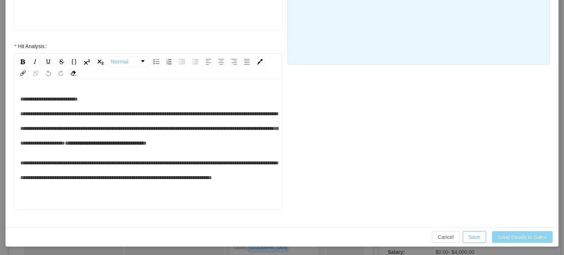
click at [529, 238] on button "Send Emails to Sales" at bounding box center [522, 237] width 61 height 12
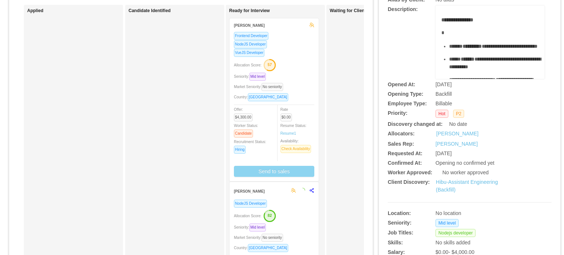
scroll to position [234, 0]
